Goal: Subscribe to service/newsletter

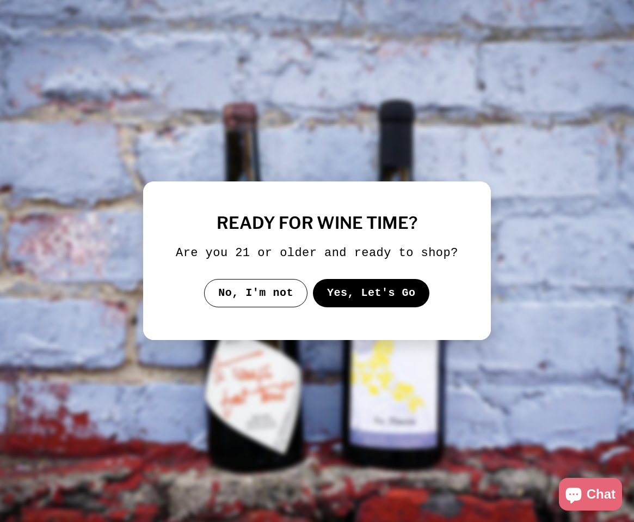
click at [392, 307] on button "Yes, Let's Go" at bounding box center [371, 293] width 117 height 28
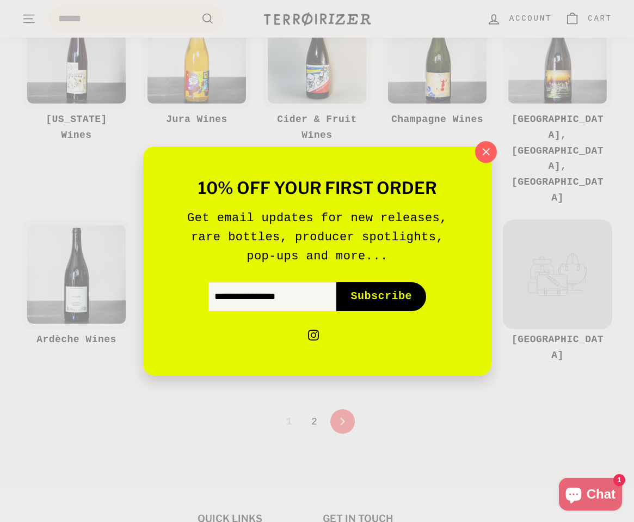
scroll to position [622, 0]
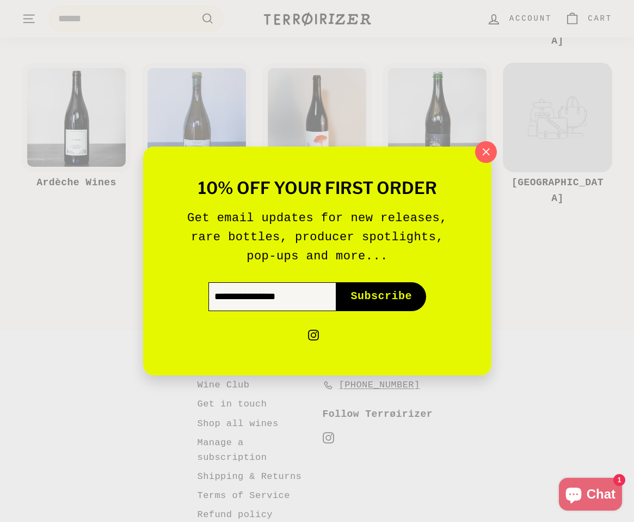
click at [284, 297] on input "Enter your email" at bounding box center [272, 296] width 128 height 28
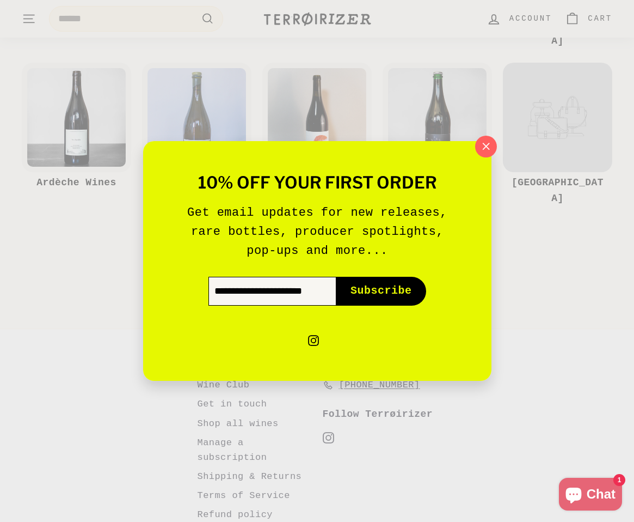
scroll to position [0, 31]
type input "**********"
click at [359, 289] on span "Subscribe" at bounding box center [382, 290] width 62 height 15
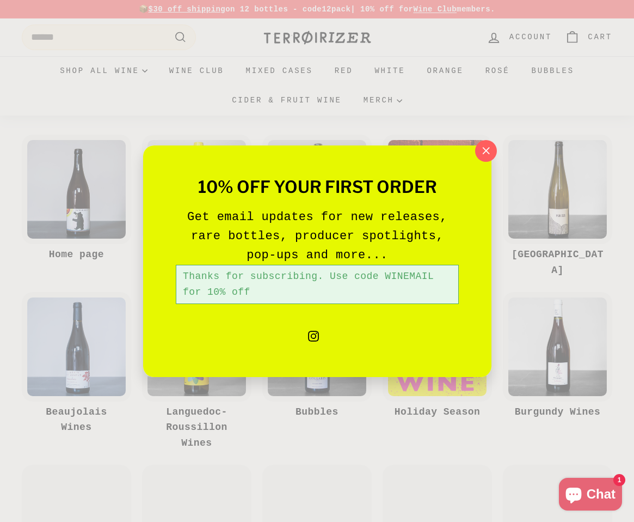
click at [400, 274] on div "Thanks for subscribing. Use code WINEMAIL for 10% off" at bounding box center [317, 284] width 283 height 39
copy div "WINEMAIL"
